Goal: Find specific page/section

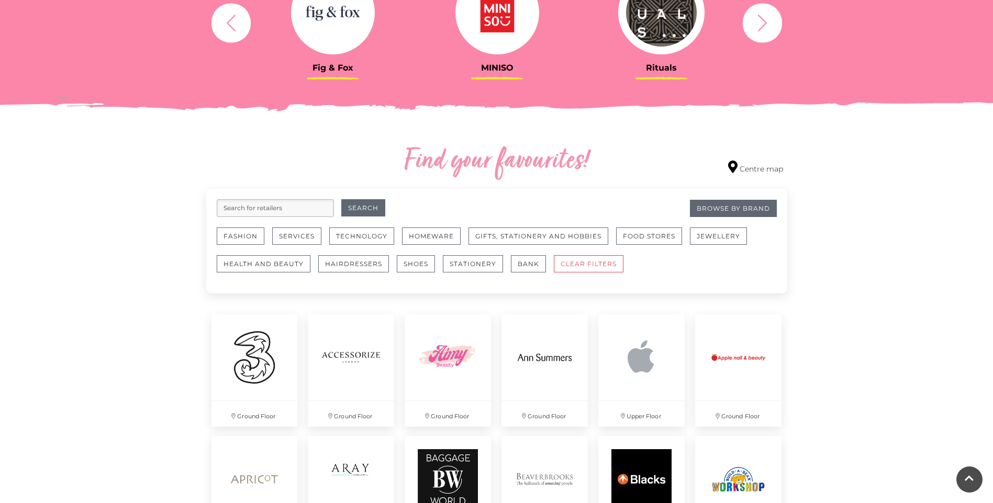
scroll to position [523, 0]
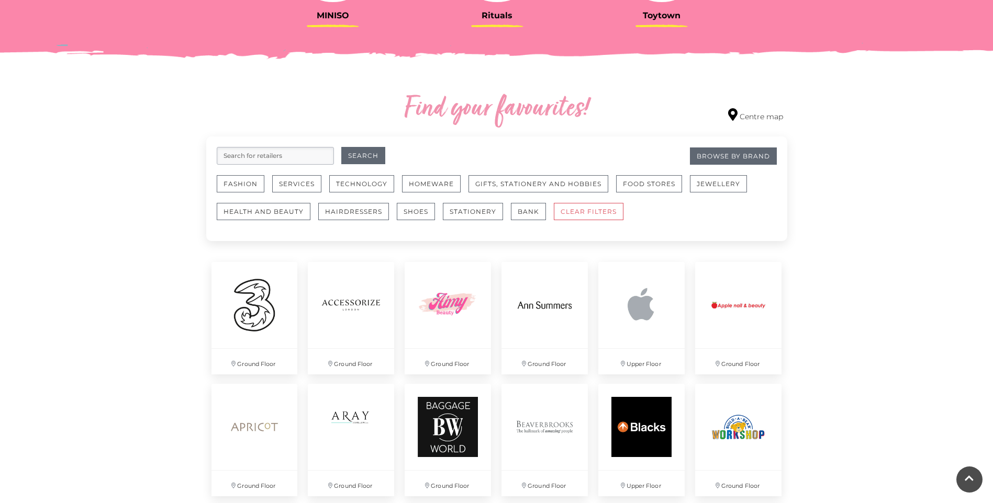
click at [308, 157] on input "search" at bounding box center [275, 156] width 117 height 18
type input "s"
click at [365, 154] on button "Search" at bounding box center [363, 155] width 44 height 17
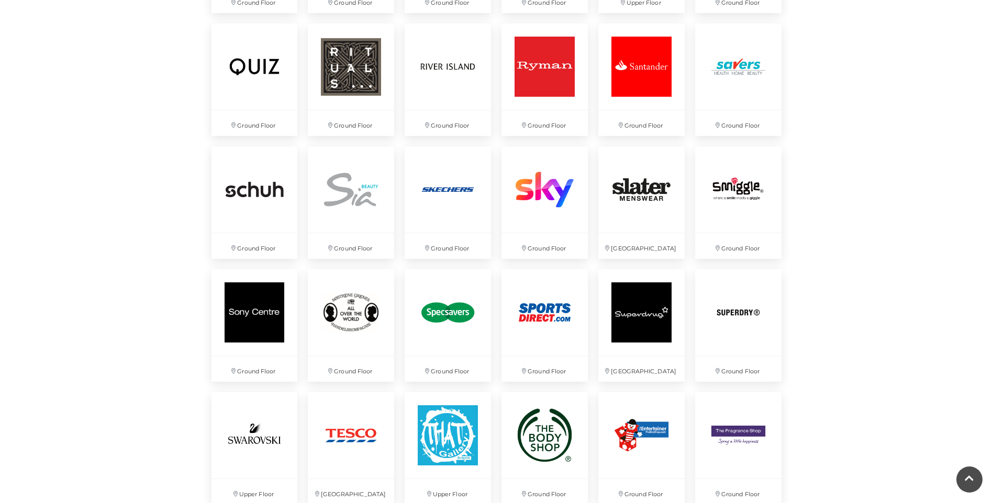
scroll to position [2250, 0]
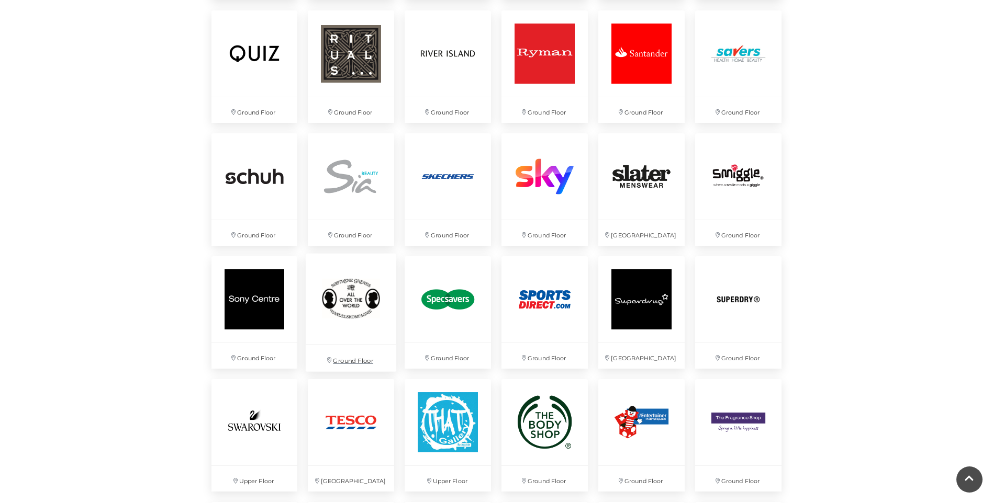
click at [354, 317] on img at bounding box center [351, 299] width 91 height 91
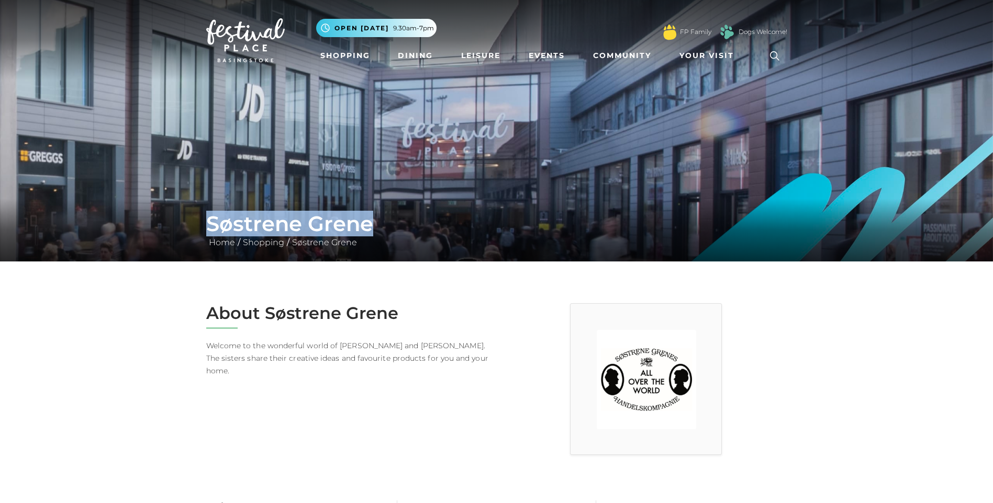
drag, startPoint x: 373, startPoint y: 227, endPoint x: 208, endPoint y: 223, distance: 164.8
click at [208, 223] on h1 "Søstrene Grene" at bounding box center [496, 223] width 581 height 25
copy h1 "Søstrene Grene"
